Goal: Task Accomplishment & Management: Use online tool/utility

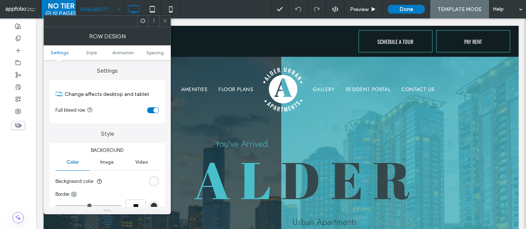
click at [163, 19] on icon at bounding box center [165, 21] width 6 height 6
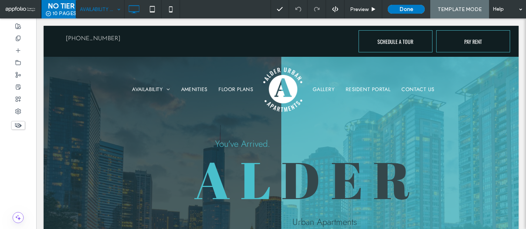
click at [21, 125] on icon at bounding box center [18, 126] width 8 height 8
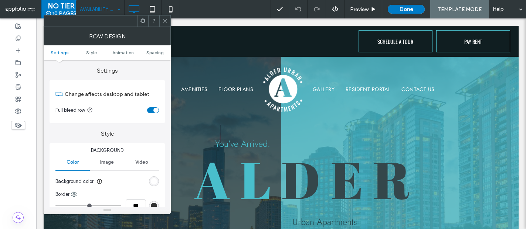
click at [164, 17] on span at bounding box center [165, 21] width 6 height 11
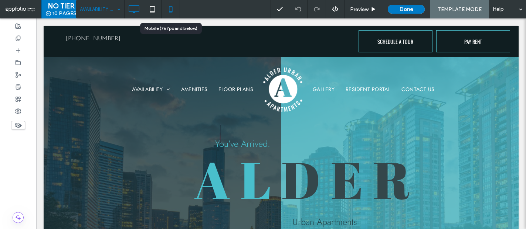
click at [175, 10] on icon at bounding box center [170, 9] width 15 height 15
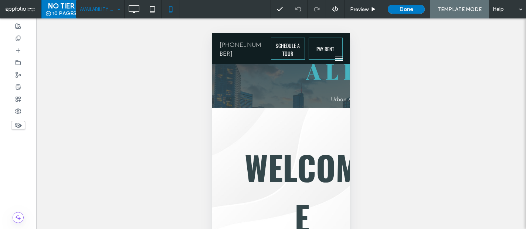
click at [18, 125] on icon at bounding box center [18, 126] width 8 height 8
click at [16, 190] on use at bounding box center [17, 190] width 7 height 4
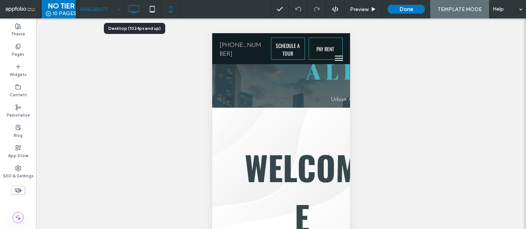
click at [137, 8] on icon at bounding box center [133, 9] width 15 height 15
